Goal: Information Seeking & Learning: Understand process/instructions

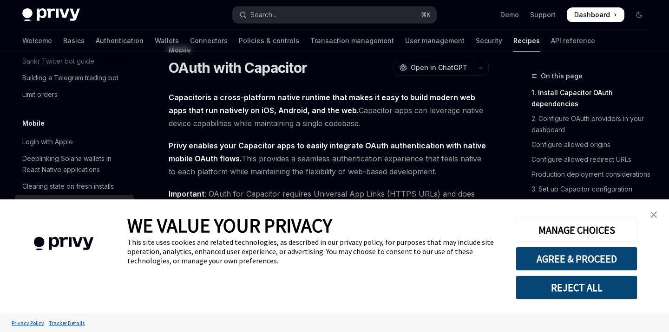
scroll to position [37, 0]
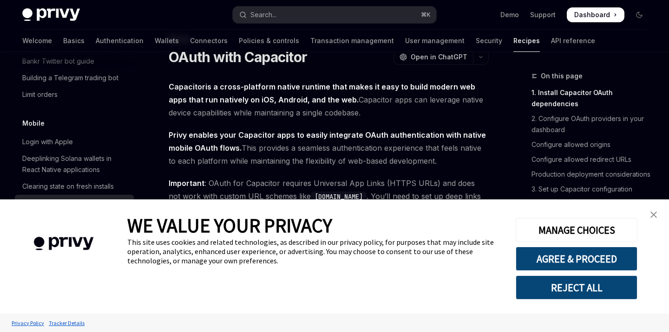
click at [657, 218] on link "close banner" at bounding box center [653, 215] width 19 height 19
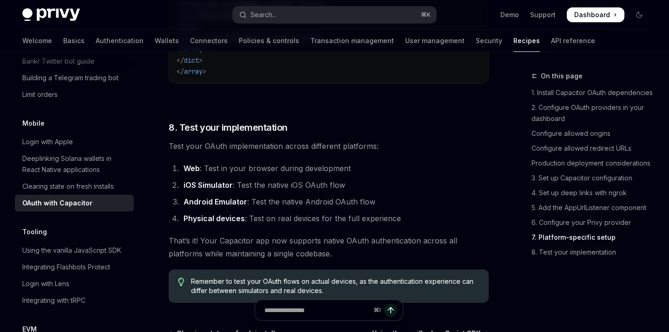
scroll to position [2688, 0]
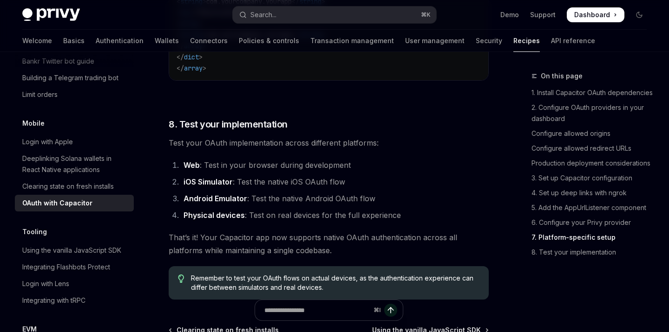
click at [206, 187] on strong "iOS Simulator" at bounding box center [207, 181] width 49 height 9
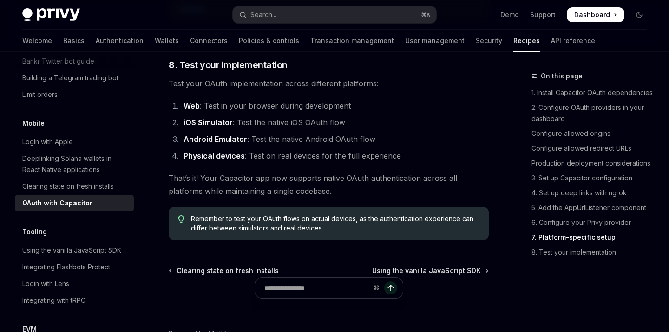
scroll to position [2793, 0]
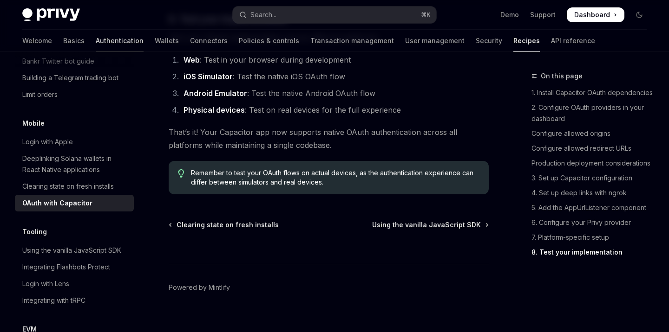
click at [96, 43] on link "Authentication" at bounding box center [120, 41] width 48 height 22
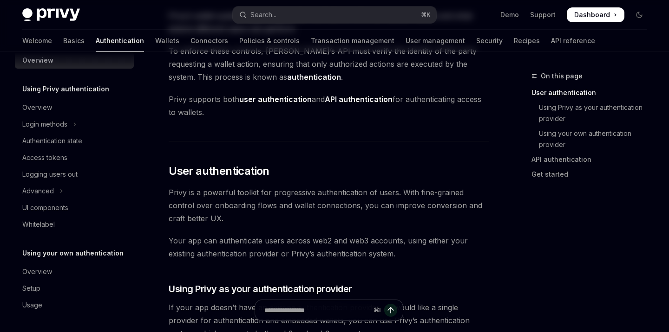
scroll to position [107, 0]
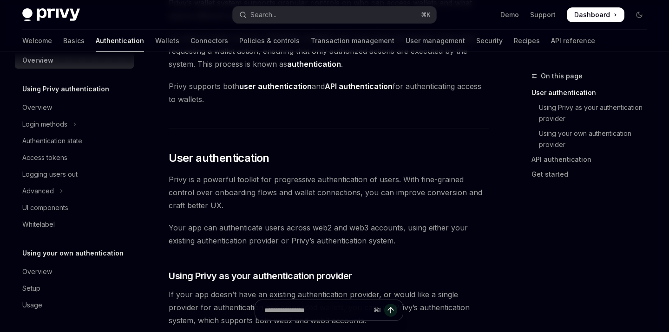
click at [270, 85] on strong "user authentication" at bounding box center [275, 86] width 72 height 9
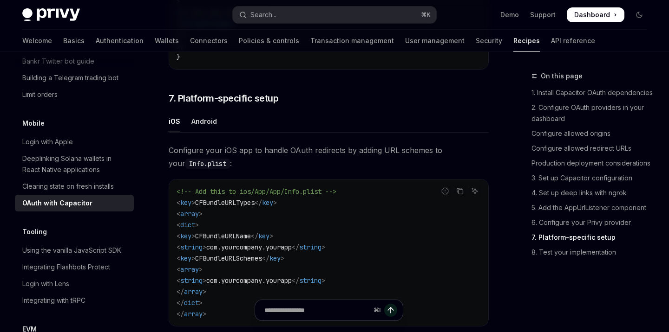
scroll to position [2681, 0]
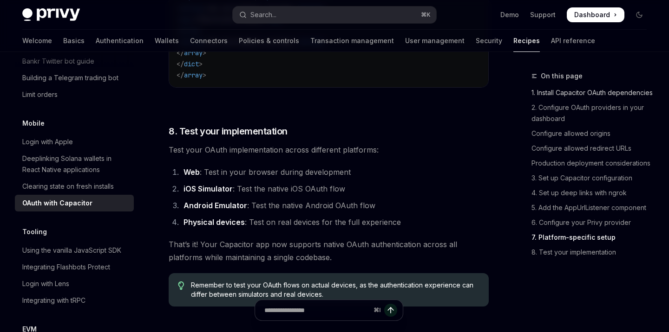
click at [605, 93] on link "1. Install Capacitor OAuth dependencies" at bounding box center [592, 92] width 123 height 15
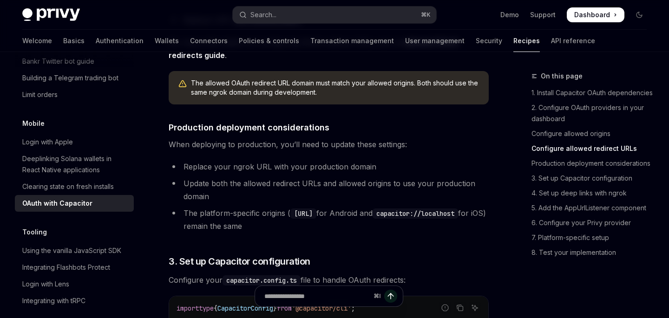
scroll to position [213, 0]
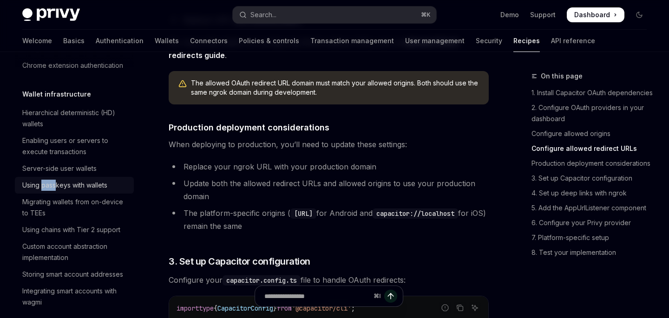
click at [86, 182] on div "Using passkeys with wallets" at bounding box center [64, 185] width 85 height 11
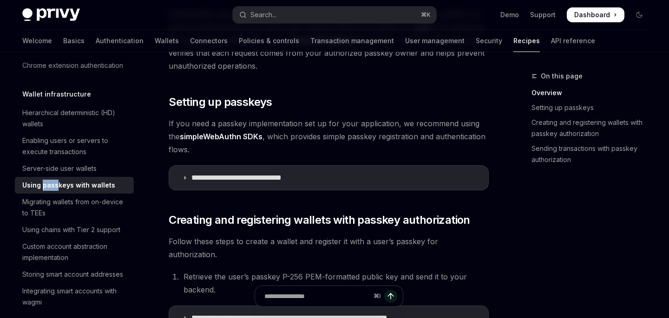
scroll to position [193, 0]
click at [208, 137] on link "simpleWebAuthn SDKs" at bounding box center [221, 137] width 83 height 10
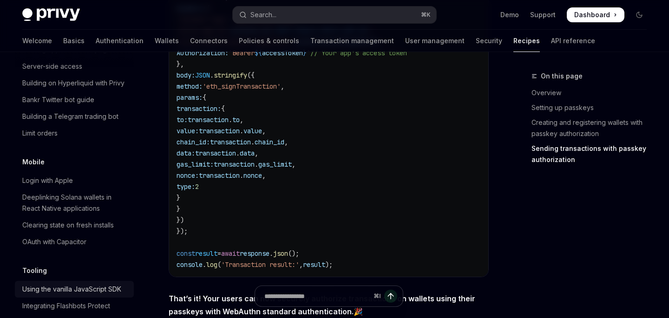
scroll to position [1002, 0]
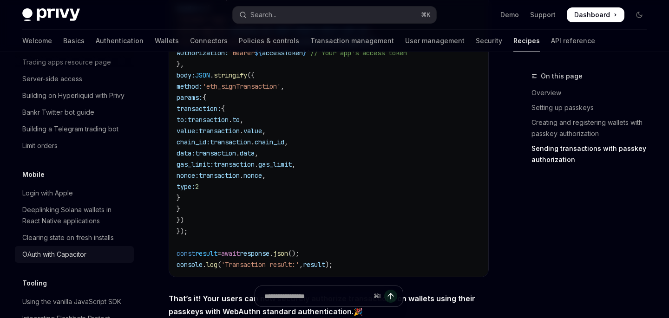
click at [79, 246] on link "OAuth with Capacitor" at bounding box center [74, 254] width 119 height 17
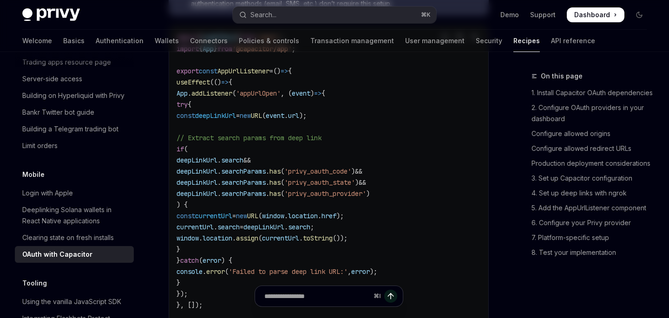
type textarea "*"
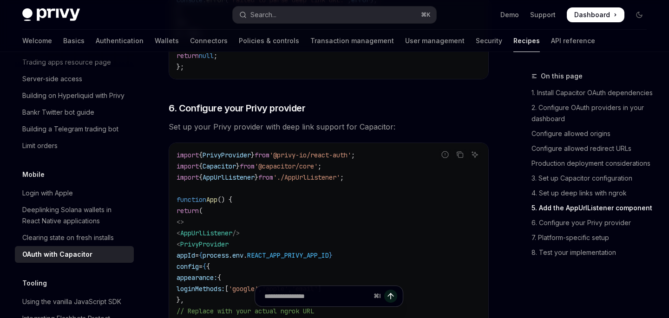
scroll to position [2114, 0]
